Goal: Task Accomplishment & Management: Manage account settings

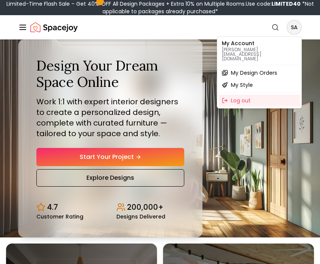
click at [241, 69] on span "My Design Orders" at bounding box center [254, 73] width 46 height 8
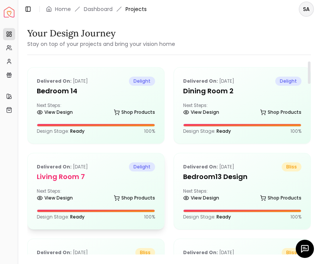
click at [87, 190] on div "Next Steps: View Design Shop Products" at bounding box center [96, 195] width 118 height 15
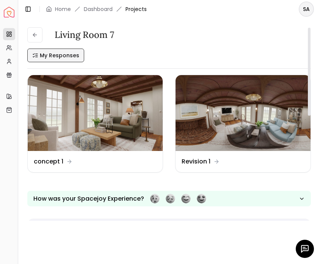
click at [70, 55] on span "My Responses" at bounding box center [59, 56] width 39 height 8
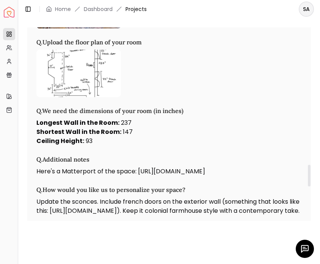
scroll to position [1234, 0]
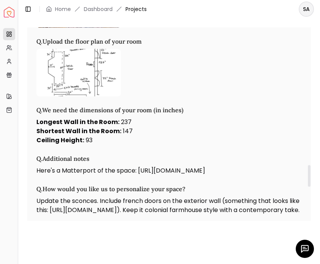
click at [74, 96] on img at bounding box center [78, 72] width 85 height 47
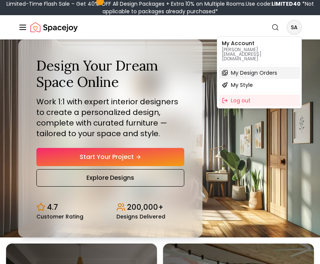
click at [246, 67] on div "My Design Orders" at bounding box center [259, 73] width 81 height 12
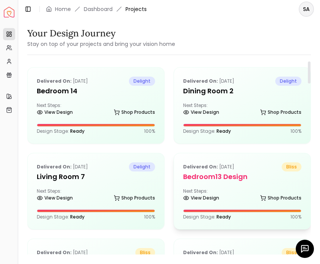
click at [216, 183] on div "Delivered on: Apr 24, 2025 bliss Bedroom13 Design Next Steps: View Design Shop …" at bounding box center [242, 191] width 136 height 76
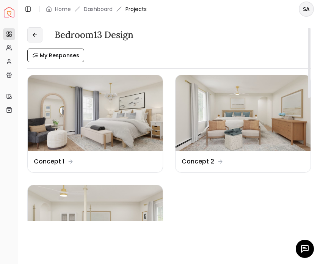
click at [42, 33] on button at bounding box center [34, 34] width 15 height 15
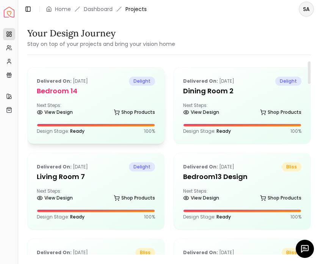
click at [89, 89] on h5 "Bedroom 14" at bounding box center [96, 91] width 118 height 11
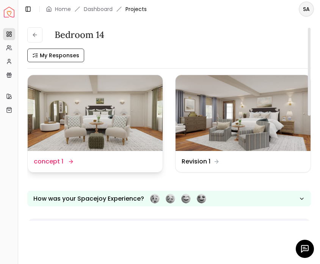
click at [110, 118] on img at bounding box center [95, 113] width 135 height 76
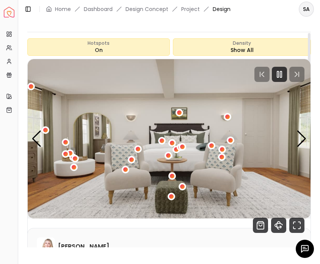
scroll to position [43, 0]
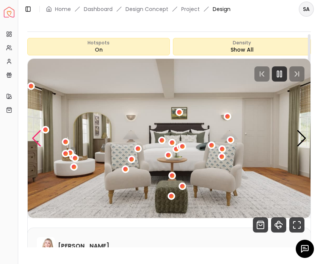
click at [34, 141] on div "Previous slide" at bounding box center [36, 138] width 10 height 17
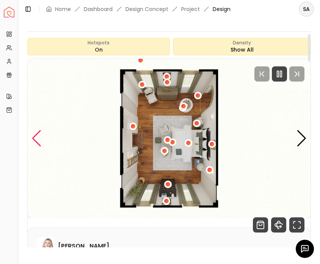
click at [34, 141] on div "Previous slide" at bounding box center [36, 138] width 10 height 17
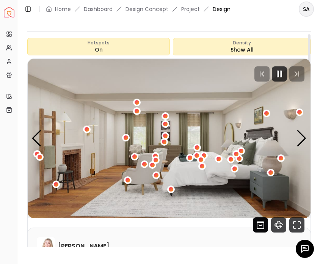
click at [259, 222] on icon "Shop Products from this design" at bounding box center [260, 222] width 7 height 0
